Goal: Task Accomplishment & Management: Manage account settings

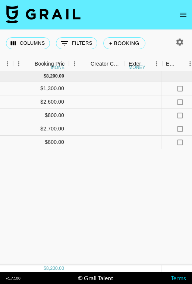
scroll to position [0, 685]
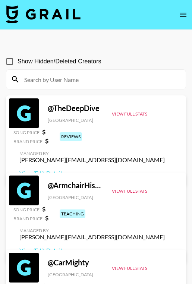
click at [167, 55] on div "Show Hidden/Deleted Creators" at bounding box center [96, 62] width 180 height 16
click at [184, 21] on button "open drawer" at bounding box center [183, 14] width 15 height 15
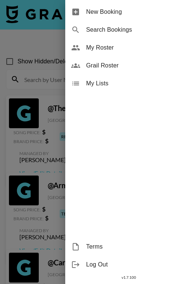
click at [39, 16] on div at bounding box center [96, 142] width 192 height 284
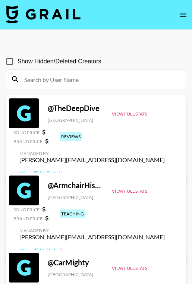
click at [50, 14] on img at bounding box center [43, 14] width 75 height 18
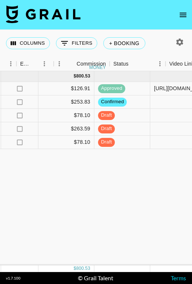
scroll to position [0, 816]
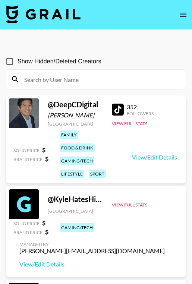
click at [142, 53] on section "Show Hidden/Deleted Creators" at bounding box center [96, 69] width 180 height 42
click at [184, 17] on icon "open drawer" at bounding box center [183, 14] width 9 height 9
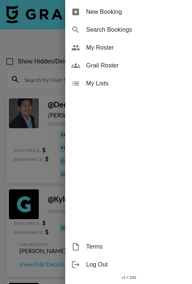
click at [41, 20] on div at bounding box center [96, 142] width 192 height 284
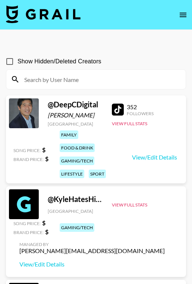
click at [58, 16] on img at bounding box center [43, 14] width 75 height 18
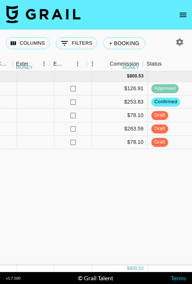
scroll to position [0, 807]
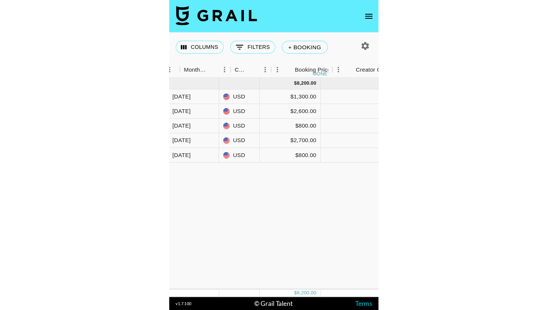
scroll to position [0, 602]
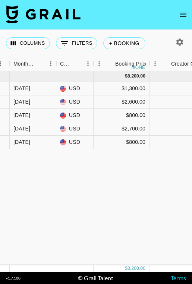
click at [147, 18] on nav at bounding box center [96, 15] width 192 height 30
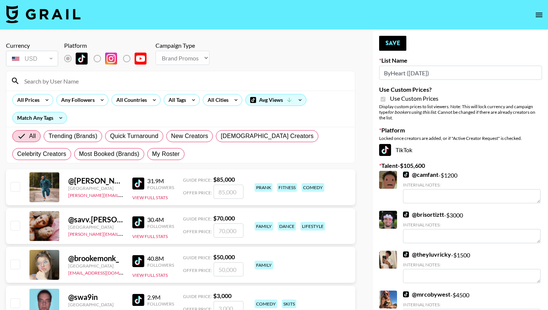
select select "Brand"
click at [160, 79] on input at bounding box center [185, 81] width 331 height 12
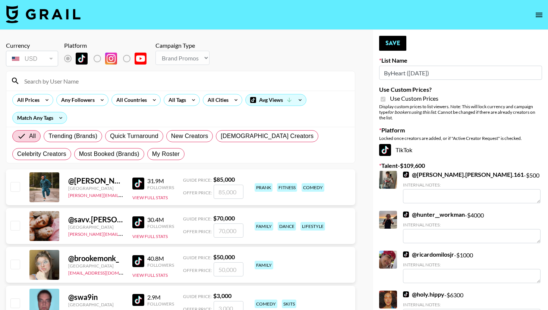
click at [138, 82] on input at bounding box center [185, 81] width 331 height 12
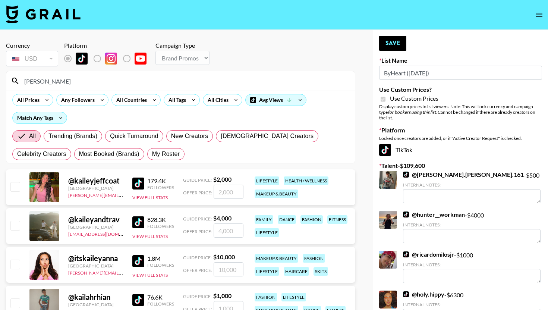
type input "[PERSON_NAME]"
click at [14, 307] on input "checkbox" at bounding box center [14, 302] width 9 height 9
checkbox input "true"
type input "1000"
click at [400, 43] on button "Save" at bounding box center [392, 43] width 27 height 15
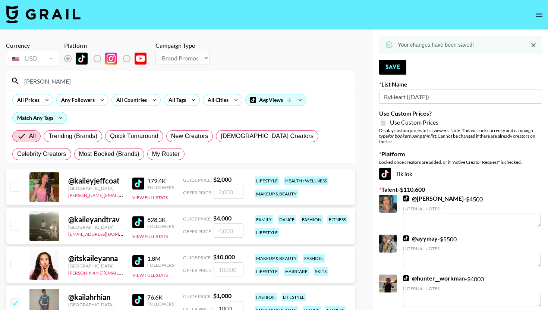
click at [202, 85] on input "[PERSON_NAME]" at bounding box center [185, 81] width 331 height 12
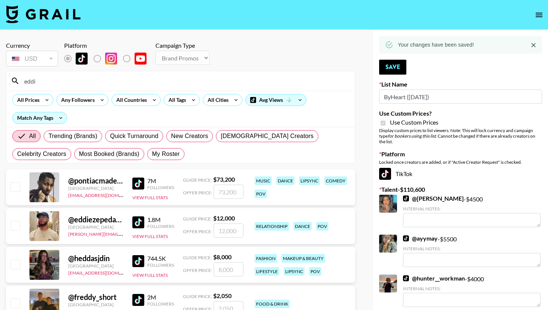
type input "[PERSON_NAME]"
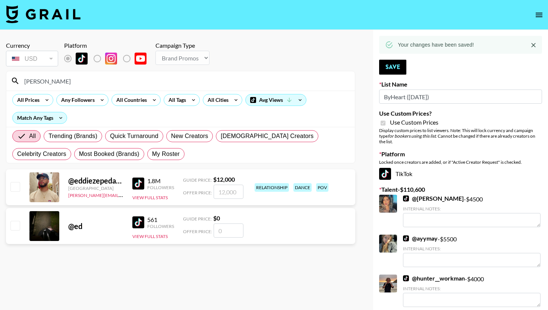
click at [129, 85] on input "[PERSON_NAME]" at bounding box center [185, 81] width 331 height 12
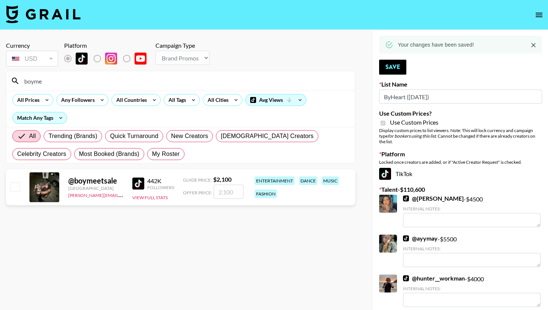
type input "boyme"
click at [20, 191] on div "@ boymeetsale [GEOGRAPHIC_DATA] [PERSON_NAME][EMAIL_ADDRESS][PERSON_NAME][DOMAI…" at bounding box center [180, 187] width 349 height 36
click at [16, 184] on input "checkbox" at bounding box center [14, 186] width 9 height 9
checkbox input "true"
type input "2100"
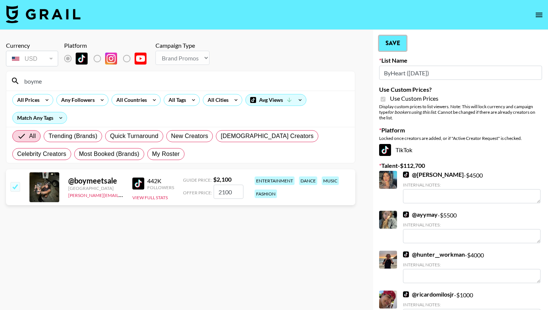
click at [387, 45] on button "Save" at bounding box center [392, 43] width 27 height 15
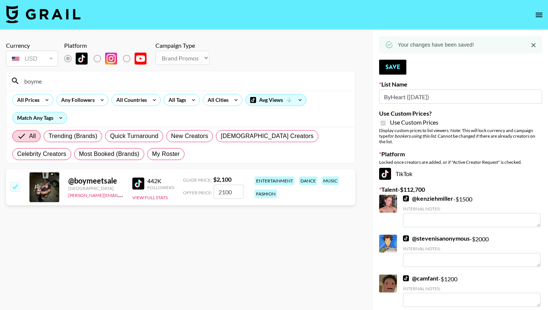
click at [163, 78] on input "boyme" at bounding box center [185, 81] width 331 height 12
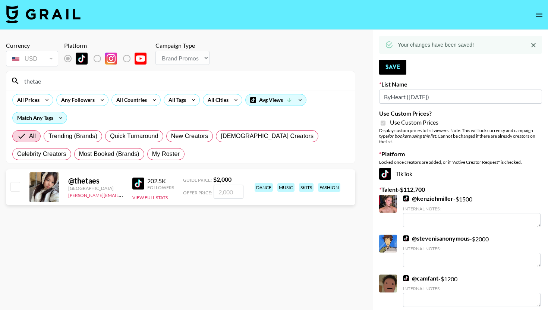
type input "thetae"
click at [21, 192] on div "@ thetaes [GEOGRAPHIC_DATA] [PERSON_NAME][EMAIL_ADDRESS][PERSON_NAME][DOMAIN_NA…" at bounding box center [180, 187] width 349 height 36
click at [20, 185] on div at bounding box center [15, 187] width 12 height 13
click at [14, 186] on input "checkbox" at bounding box center [14, 186] width 9 height 9
checkbox input "true"
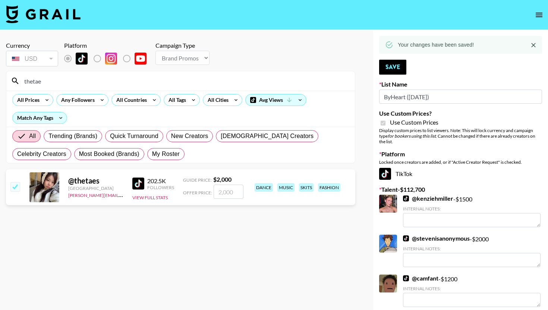
type input "2000"
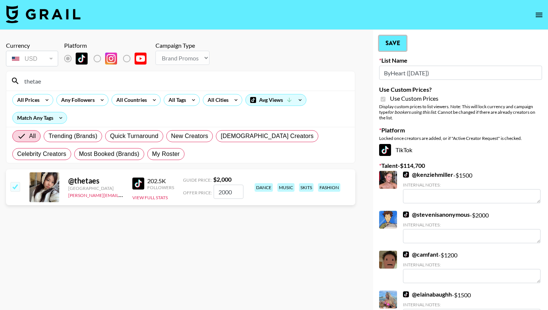
click at [383, 43] on button "Save" at bounding box center [392, 43] width 27 height 15
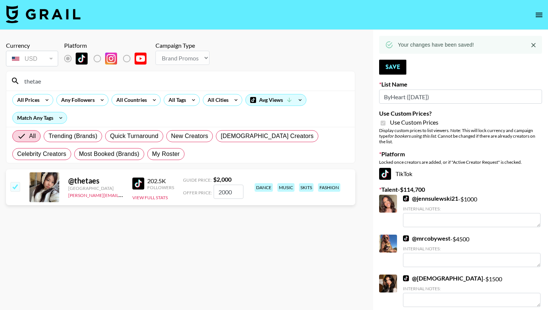
click at [214, 83] on input "thetae" at bounding box center [185, 81] width 331 height 12
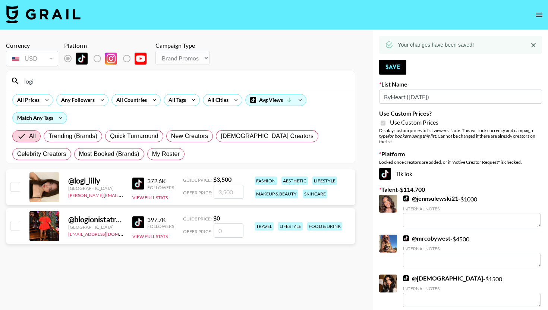
type input "logi"
click at [150, 84] on input "logi" at bounding box center [185, 81] width 331 height 12
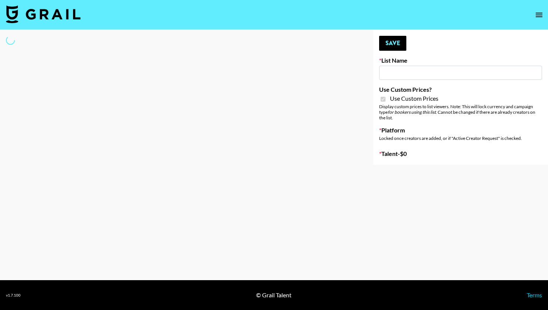
type input "Super Power ([DATE])"
checkbox input "true"
select select "Brand"
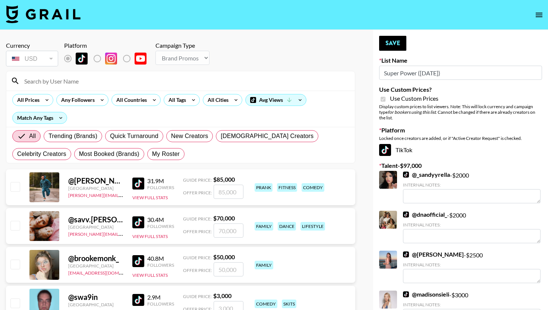
click at [150, 85] on input at bounding box center [185, 81] width 331 height 12
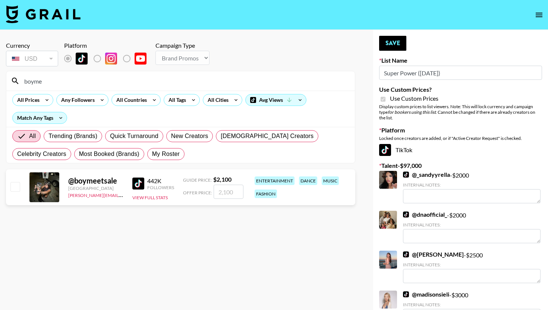
type input "boyme"
click at [16, 187] on input "checkbox" at bounding box center [14, 186] width 9 height 9
checkbox input "true"
type input "2100"
click at [394, 43] on button "Save" at bounding box center [392, 43] width 27 height 15
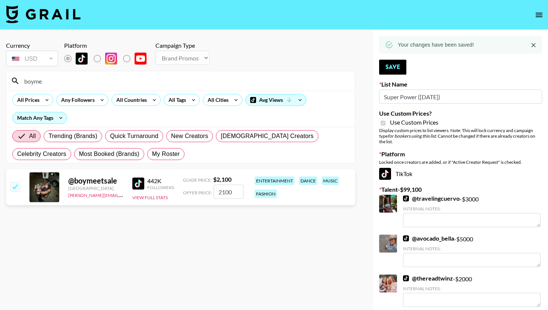
click at [241, 85] on input "boyme" at bounding box center [185, 81] width 331 height 12
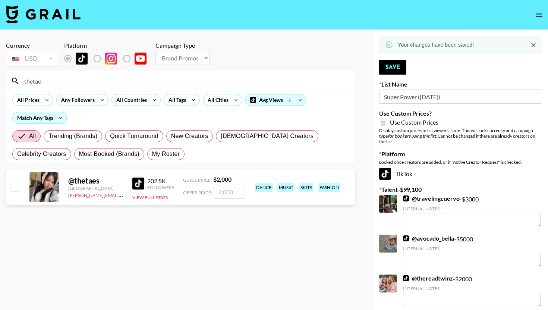
type input "thetae"
click at [13, 186] on input "checkbox" at bounding box center [14, 186] width 9 height 9
checkbox input "true"
type input "2000"
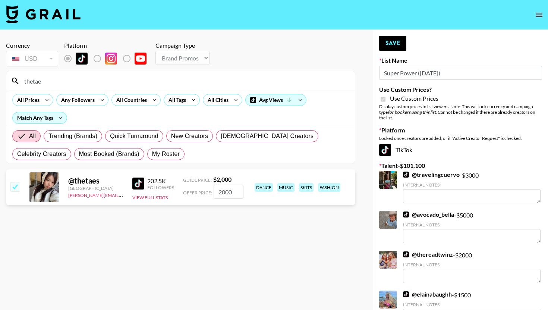
click at [214, 81] on input "thetae" at bounding box center [185, 81] width 331 height 12
